Goal: Information Seeking & Learning: Compare options

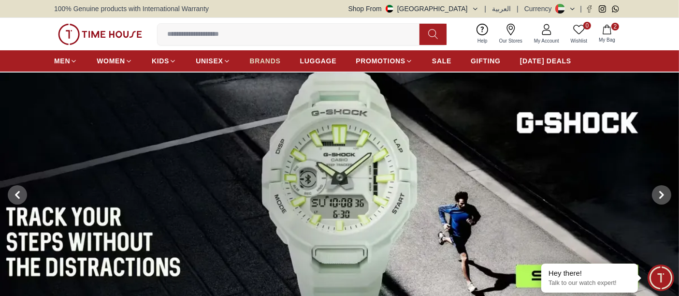
click at [270, 64] on span "BRANDS" at bounding box center [265, 61] width 31 height 10
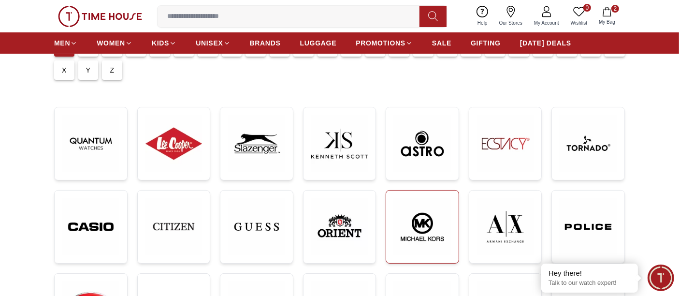
scroll to position [161, 0]
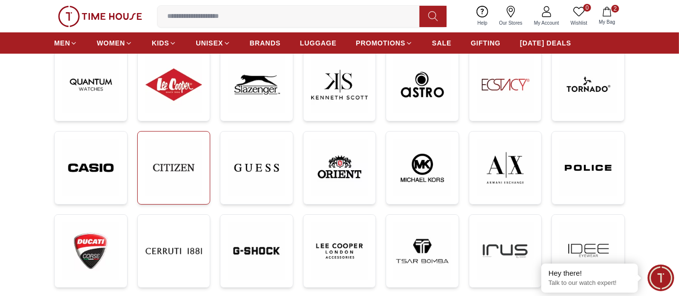
click at [191, 150] on img at bounding box center [173, 167] width 57 height 57
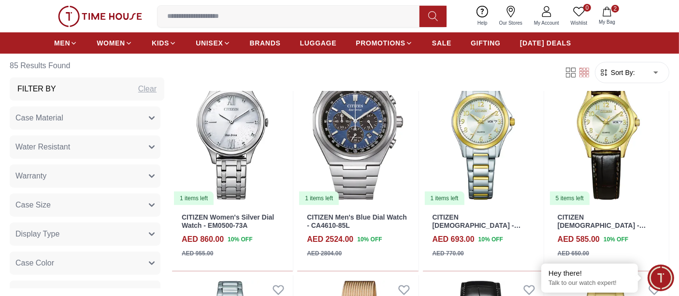
scroll to position [429, 0]
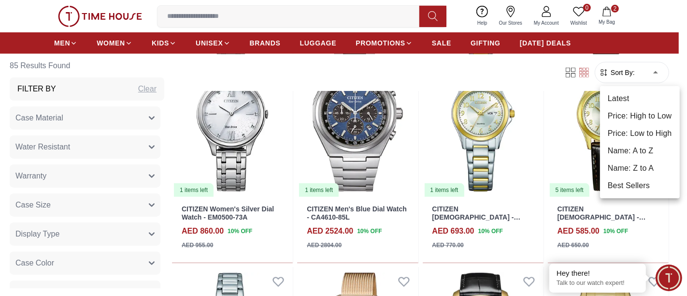
click at [641, 130] on li "Price: Low to High" at bounding box center [640, 133] width 80 height 17
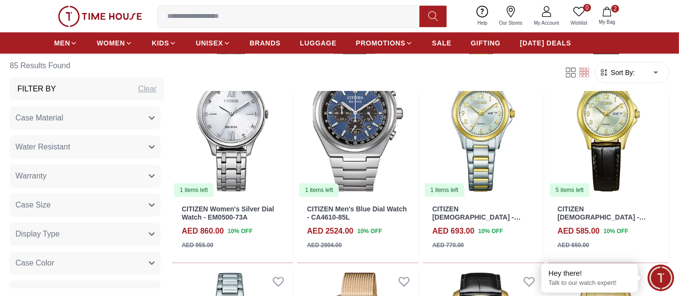
type input "*"
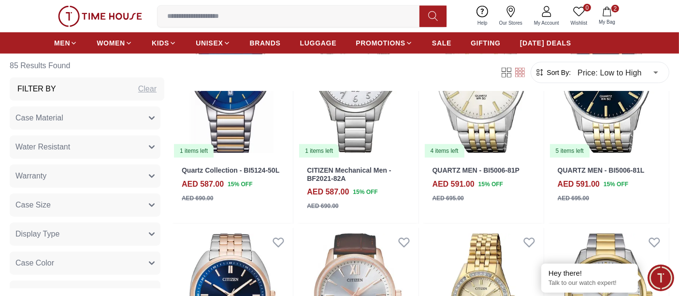
scroll to position [1128, 0]
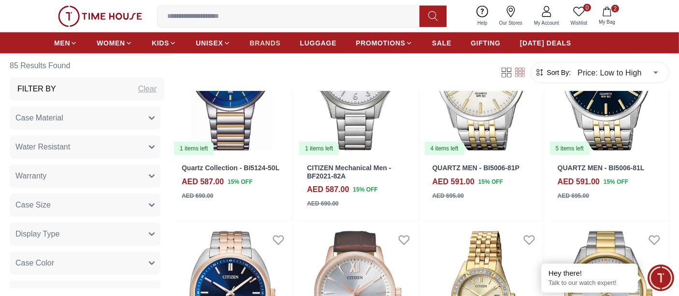
click at [255, 50] on link "BRANDS" at bounding box center [265, 42] width 31 height 17
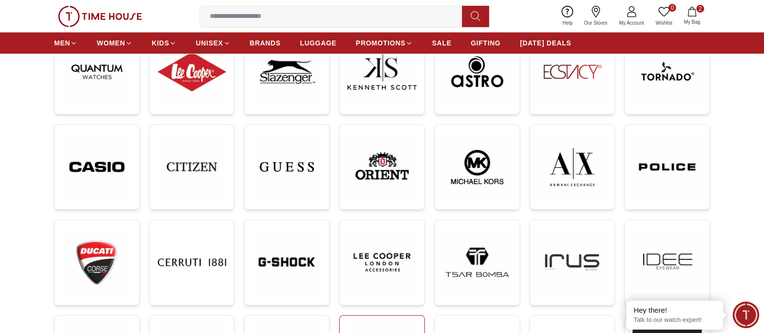
scroll to position [161, 0]
